Goal: Task Accomplishment & Management: Manage account settings

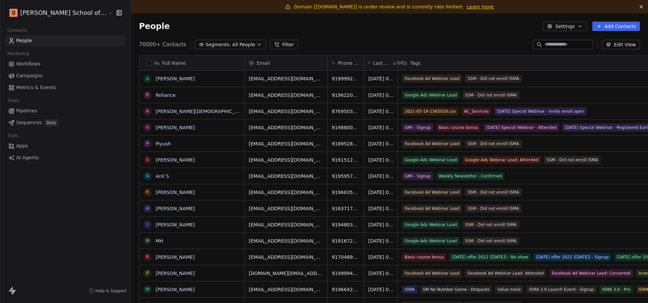
scroll to position [267, 543]
click at [41, 75] on link "Campaigns" at bounding box center [65, 75] width 120 height 11
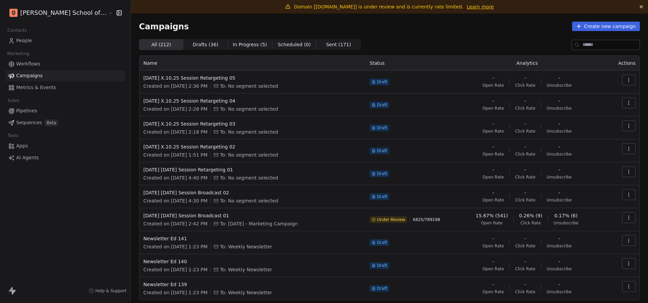
click at [634, 219] on button "button" at bounding box center [629, 217] width 14 height 11
click at [598, 265] on div "Pause" at bounding box center [599, 265] width 68 height 11
click at [467, 7] on link "Learn more" at bounding box center [480, 6] width 27 height 7
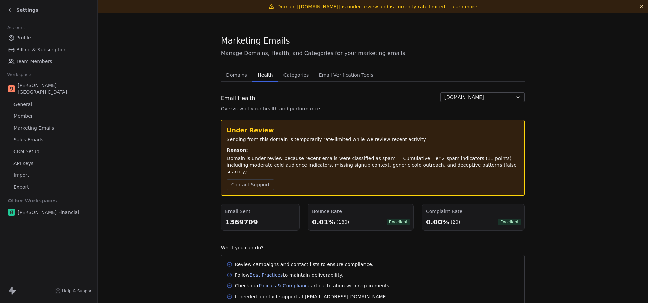
scroll to position [0, 0]
click at [34, 12] on span "Settings" at bounding box center [27, 10] width 22 height 7
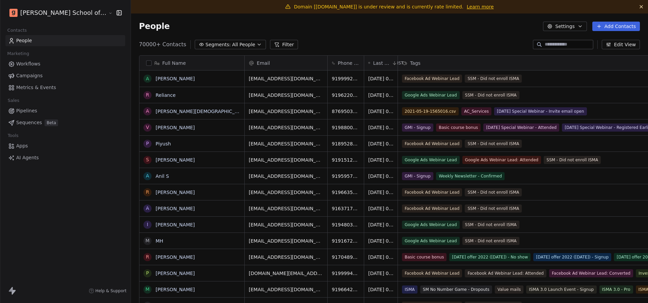
scroll to position [267, 543]
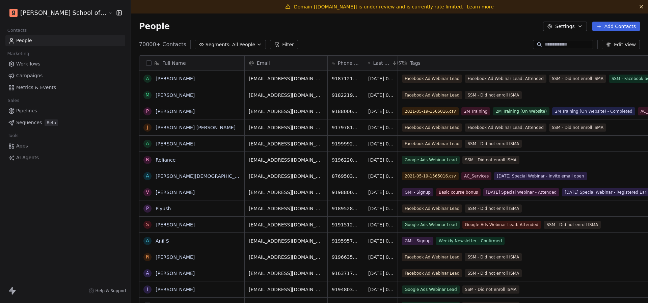
click at [48, 76] on link "Campaigns" at bounding box center [65, 75] width 120 height 11
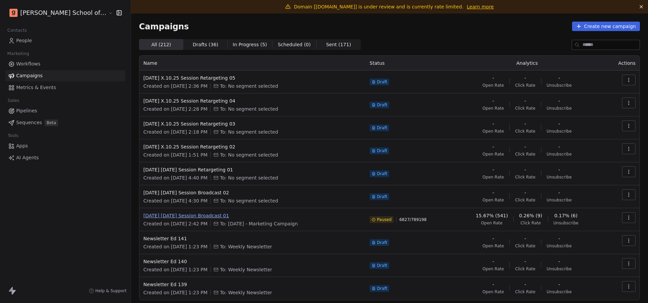
click at [173, 215] on span "[DATE] [DATE] Session Broadcast 01" at bounding box center [253, 215] width 218 height 7
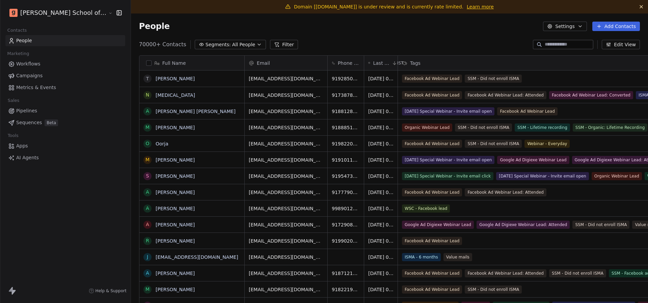
scroll to position [267, 543]
click at [33, 73] on span "Campaigns" at bounding box center [29, 75] width 26 height 7
